Goal: Task Accomplishment & Management: Complete application form

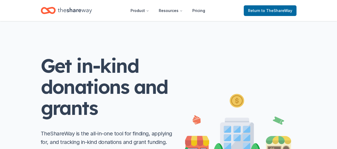
scroll to position [82, 0]
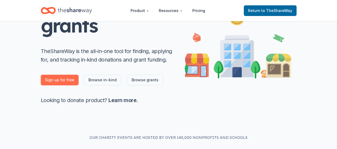
drag, startPoint x: 0, startPoint y: 0, endPoint x: 67, endPoint y: 82, distance: 105.9
click at [67, 82] on link "Sign up for free" at bounding box center [60, 80] width 38 height 11
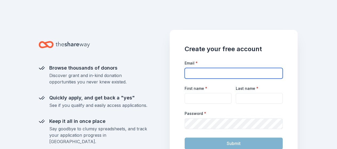
click at [211, 71] on input "Email *" at bounding box center [234, 73] width 98 height 11
type input "[EMAIL_ADDRESS][DOMAIN_NAME]"
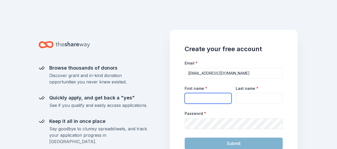
type input "[PERSON_NAME]"
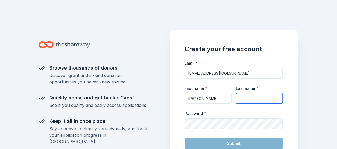
type input "[PERSON_NAME]"
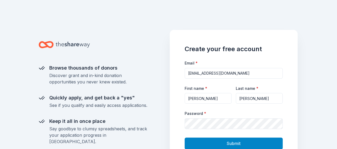
click at [225, 139] on button "Submit" at bounding box center [234, 144] width 98 height 12
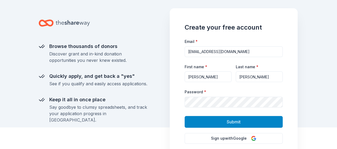
scroll to position [28, 0]
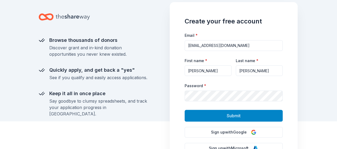
click at [234, 118] on span "Submit" at bounding box center [234, 115] width 14 height 7
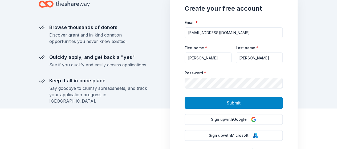
scroll to position [32, 0]
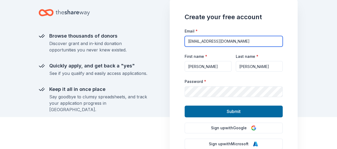
drag, startPoint x: 238, startPoint y: 41, endPoint x: 179, endPoint y: 44, distance: 59.1
click at [179, 44] on div "Create your free account Email * [PERSON_NAME][EMAIL_ADDRESS][DOMAIN_NAME] Firs…" at bounding box center [234, 100] width 128 height 205
type input "[EMAIL_ADDRESS][DOMAIN_NAME]"
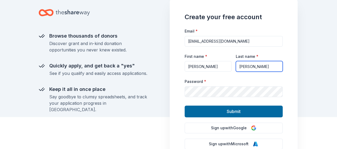
click at [254, 67] on input "[PERSON_NAME]" at bounding box center [259, 66] width 47 height 11
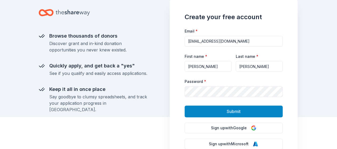
click at [229, 111] on span "Submit" at bounding box center [234, 111] width 14 height 7
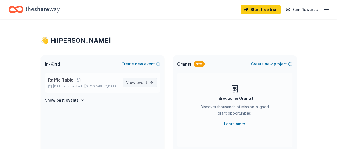
click at [145, 82] on span "event" at bounding box center [142, 82] width 11 height 5
